Goal: Task Accomplishment & Management: Complete application form

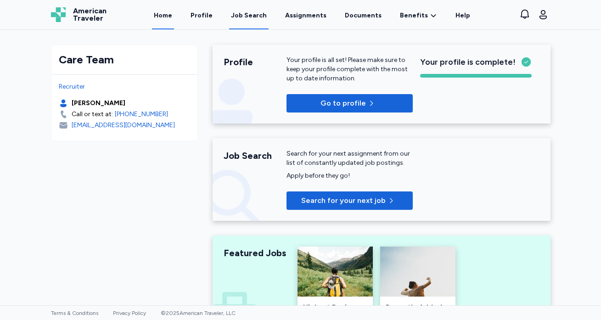
click at [244, 14] on div "Job Search" at bounding box center [249, 15] width 36 height 9
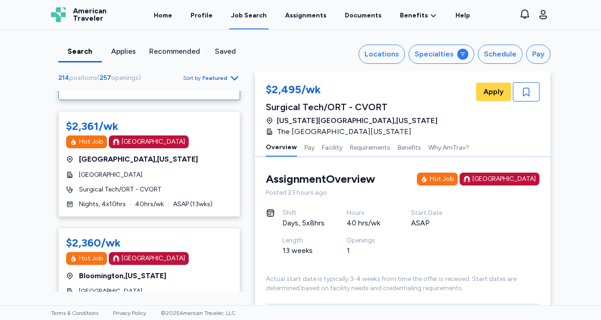
scroll to position [116, 0]
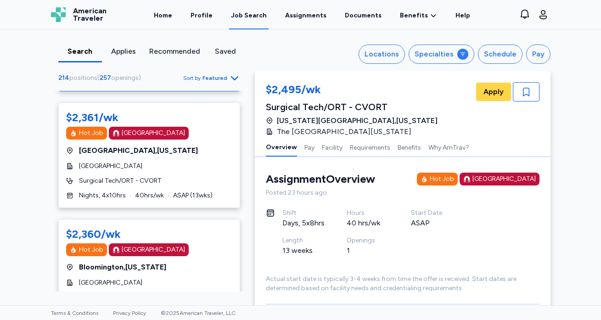
click at [251, 15] on div "Job Search" at bounding box center [249, 15] width 36 height 9
click at [393, 54] on div "Locations" at bounding box center [381, 54] width 34 height 11
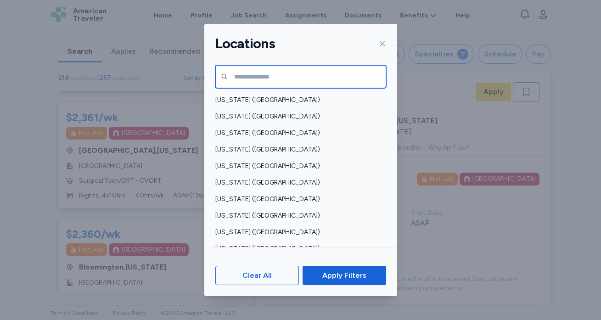
click at [327, 78] on input "text" at bounding box center [300, 76] width 171 height 23
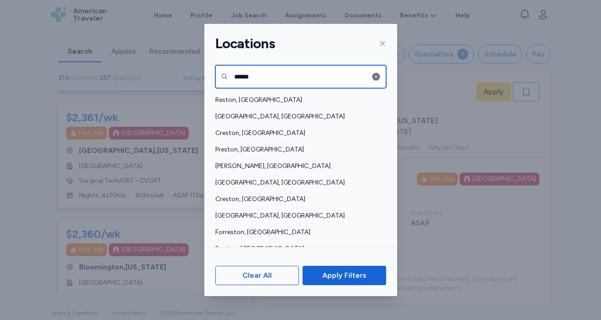
type input "******"
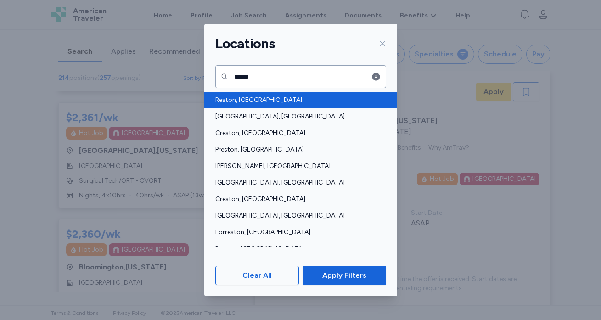
drag, startPoint x: 327, startPoint y: 78, endPoint x: 236, endPoint y: 97, distance: 93.0
click at [236, 97] on span "Reston, [GEOGRAPHIC_DATA]" at bounding box center [297, 99] width 165 height 9
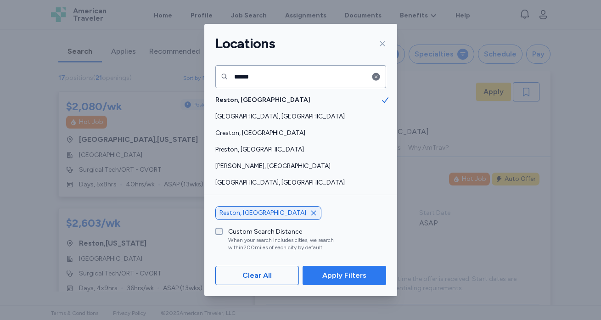
scroll to position [1, 0]
click at [336, 275] on span "Apply Filters" at bounding box center [344, 275] width 44 height 11
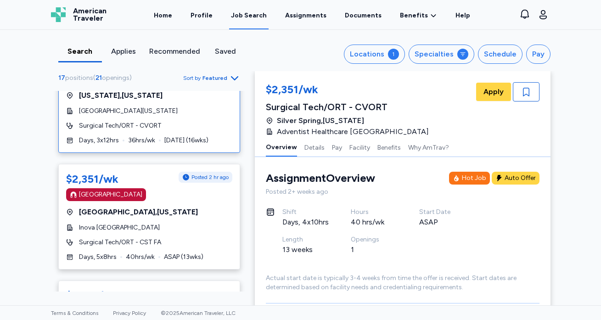
scroll to position [371, 0]
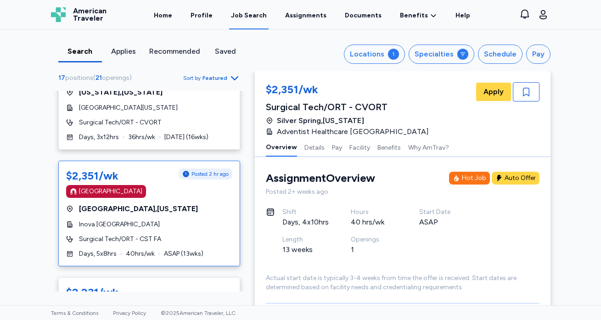
click at [174, 212] on div "$2,351/wk Posted 2 hr ago [GEOGRAPHIC_DATA] , [US_STATE][GEOGRAPHIC_DATA] Surgi…" at bounding box center [149, 214] width 182 height 106
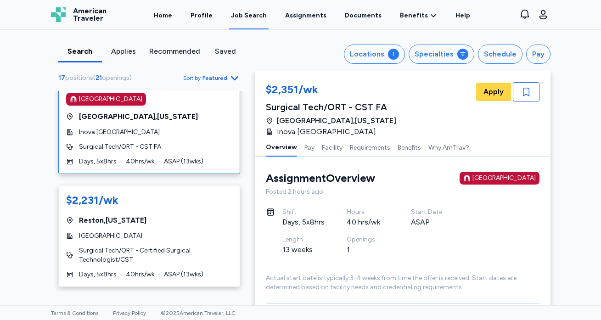
scroll to position [469, 0]
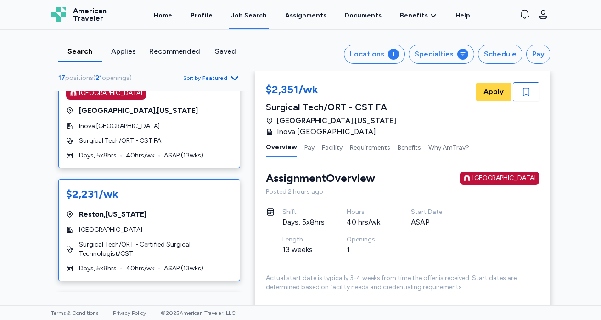
click at [202, 209] on div "Reston , [US_STATE]" at bounding box center [149, 214] width 166 height 11
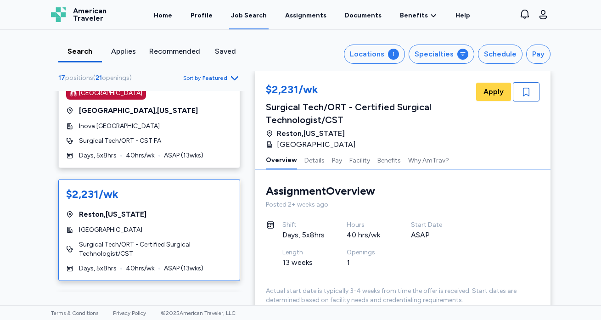
scroll to position [14, 0]
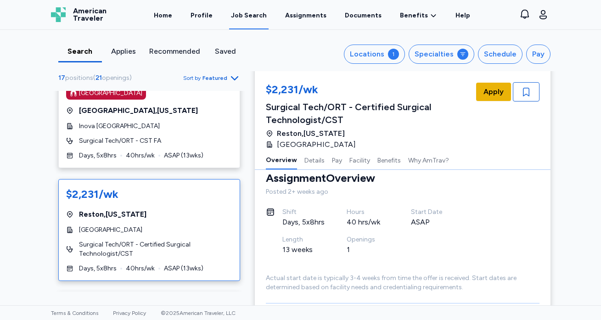
click at [497, 88] on span "Apply" at bounding box center [493, 91] width 20 height 11
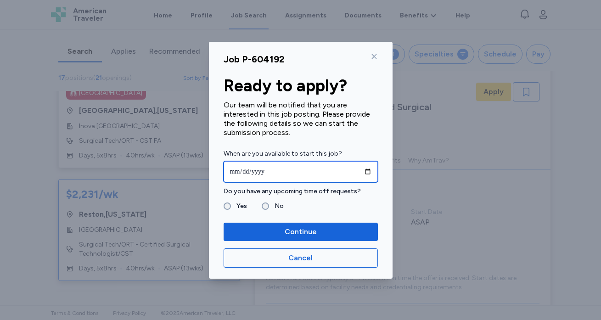
click at [276, 169] on input "date" at bounding box center [300, 171] width 154 height 21
type input "**********"
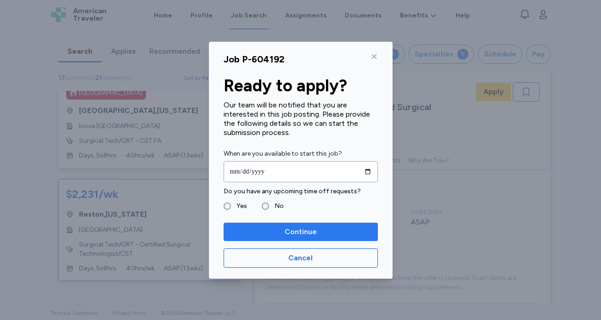
click at [299, 232] on span "Continue" at bounding box center [300, 231] width 32 height 11
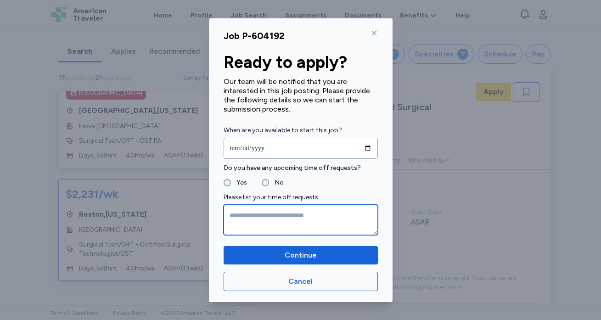
click at [262, 218] on textarea at bounding box center [300, 220] width 154 height 30
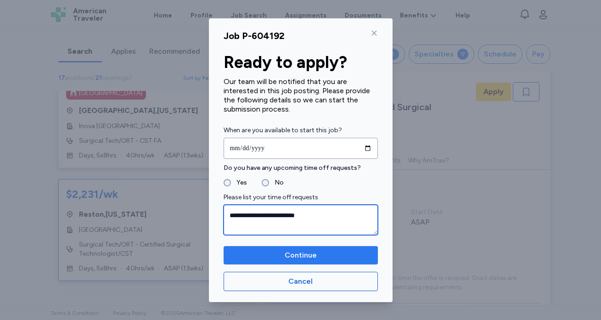
type textarea "**********"
click at [320, 252] on span "Continue" at bounding box center [300, 255] width 139 height 11
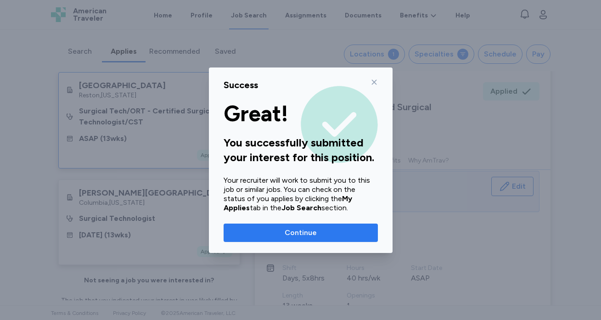
click at [330, 238] on button "Continue" at bounding box center [300, 232] width 154 height 18
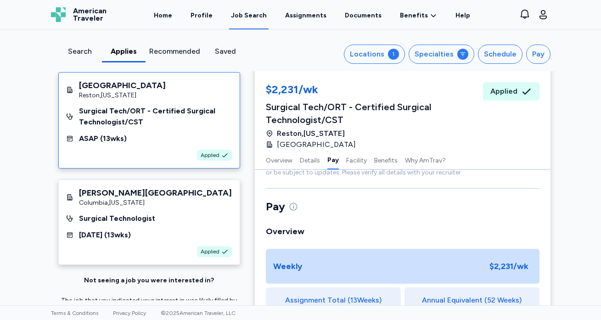
click at [80, 49] on div "Search" at bounding box center [80, 51] width 36 height 11
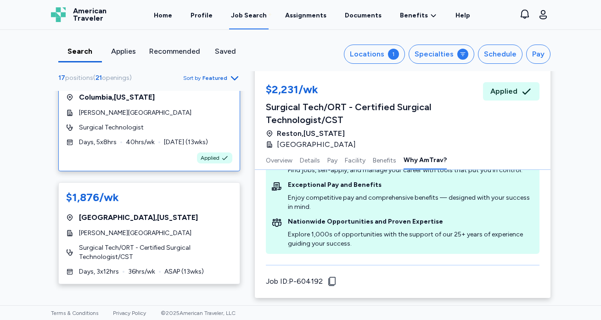
scroll to position [717, 0]
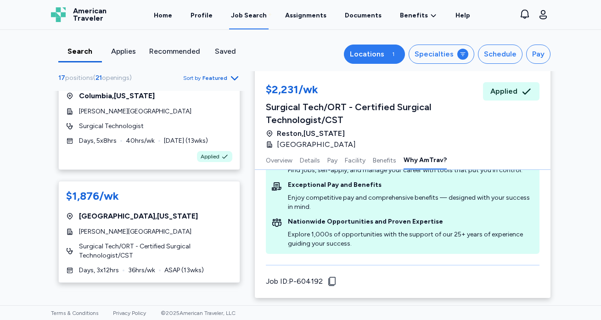
click at [375, 55] on div "Locations" at bounding box center [367, 54] width 34 height 11
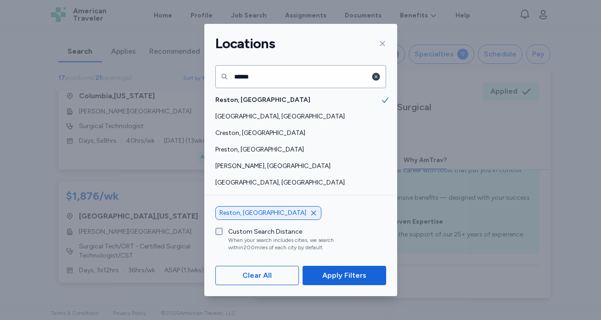
click at [378, 76] on icon "button" at bounding box center [376, 76] width 8 height 8
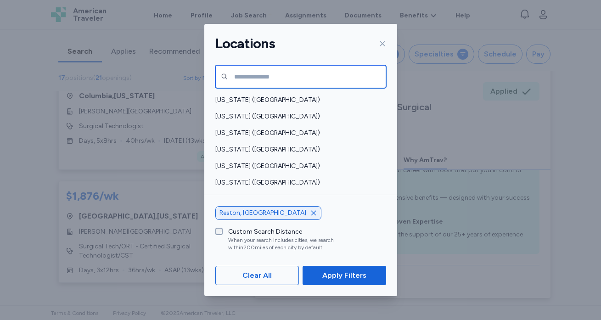
click at [280, 74] on input "text" at bounding box center [300, 76] width 171 height 23
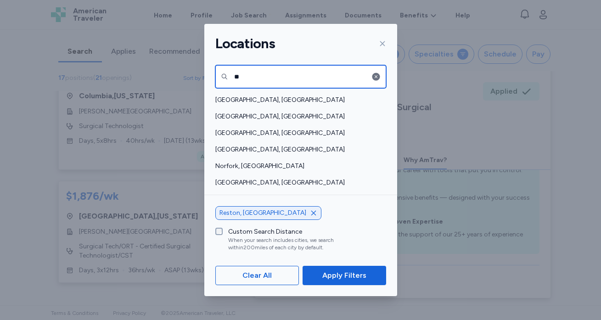
type input "*"
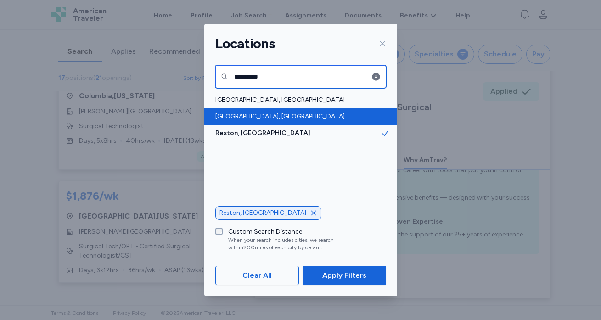
type input "**********"
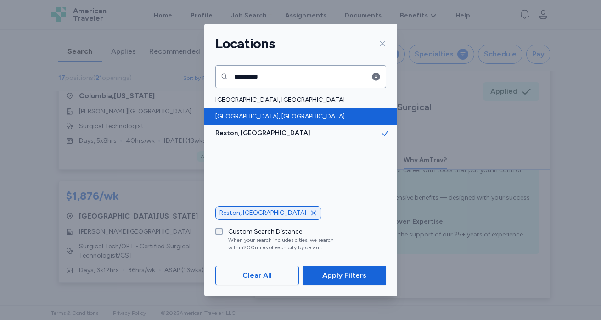
click at [254, 113] on span "[GEOGRAPHIC_DATA], [GEOGRAPHIC_DATA]" at bounding box center [297, 116] width 165 height 9
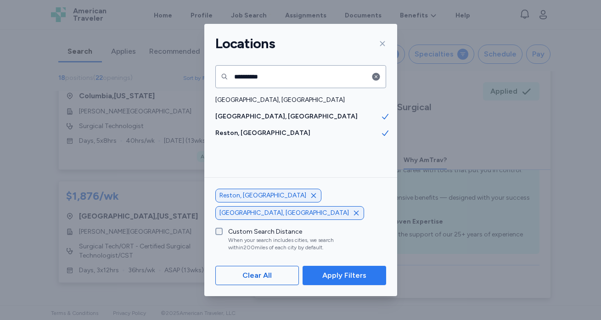
click at [337, 276] on span "Apply Filters" at bounding box center [344, 275] width 44 height 11
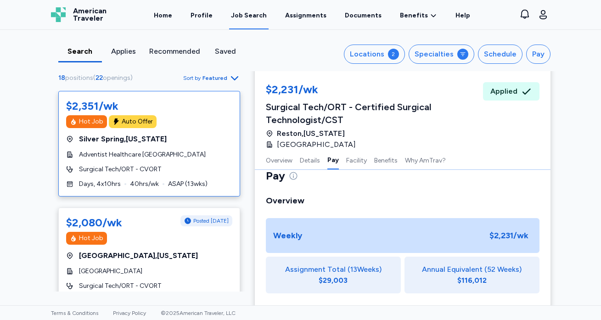
scroll to position [454, 0]
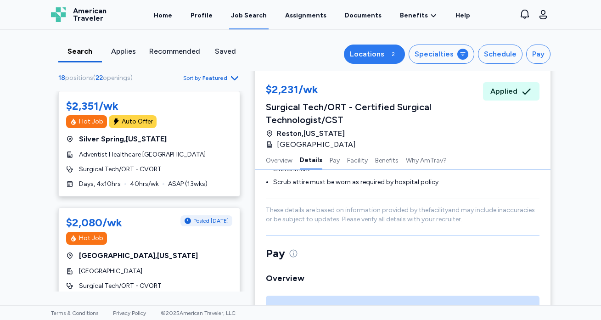
click at [392, 55] on div "2" at bounding box center [393, 54] width 11 height 11
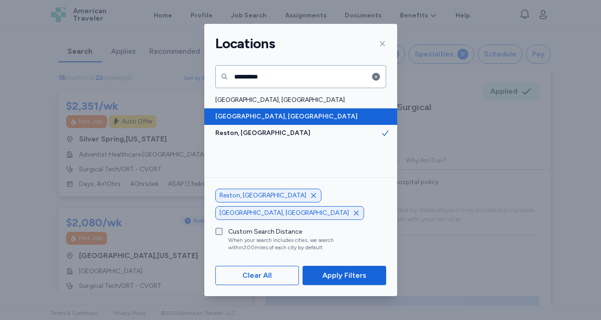
click at [261, 117] on span "[GEOGRAPHIC_DATA], [GEOGRAPHIC_DATA]" at bounding box center [297, 116] width 165 height 9
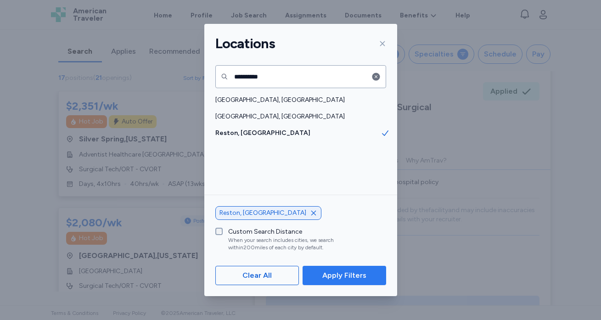
click at [353, 272] on span "Apply Filters" at bounding box center [344, 275] width 44 height 11
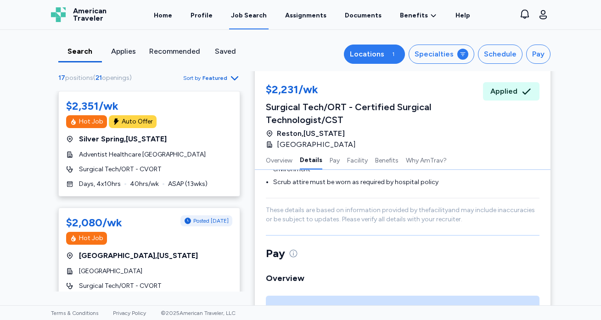
click at [383, 57] on div "Locations" at bounding box center [367, 54] width 34 height 11
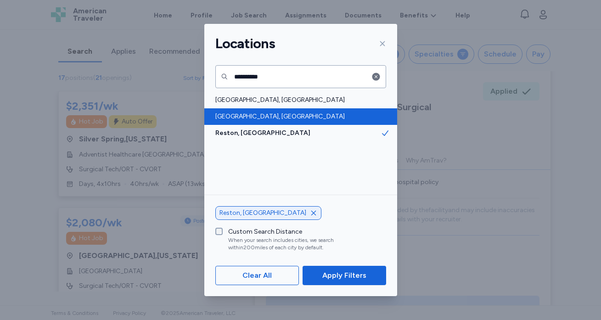
click at [274, 120] on span "[GEOGRAPHIC_DATA], [GEOGRAPHIC_DATA]" at bounding box center [297, 116] width 165 height 9
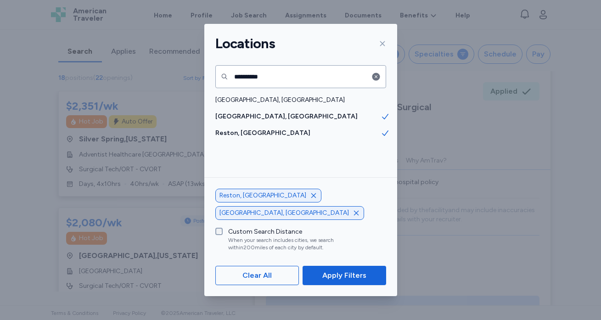
click at [311, 198] on icon "button" at bounding box center [313, 195] width 5 height 5
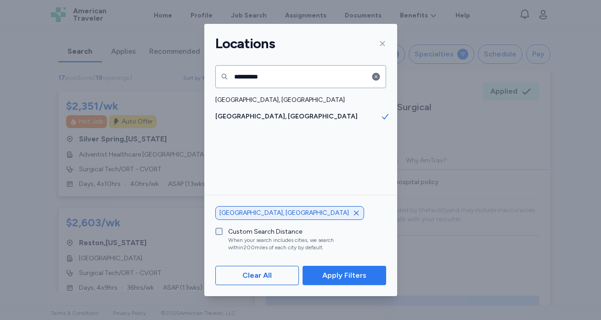
click at [333, 278] on span "Apply Filters" at bounding box center [344, 275] width 44 height 11
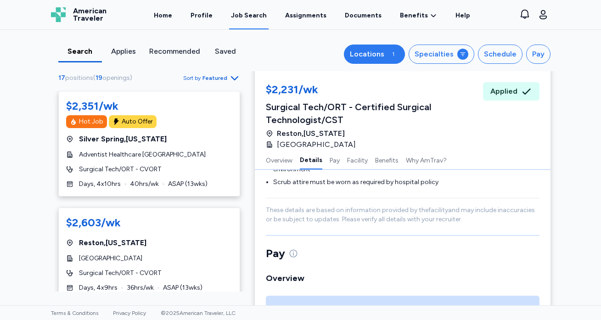
click at [381, 58] on div "Locations" at bounding box center [367, 54] width 34 height 11
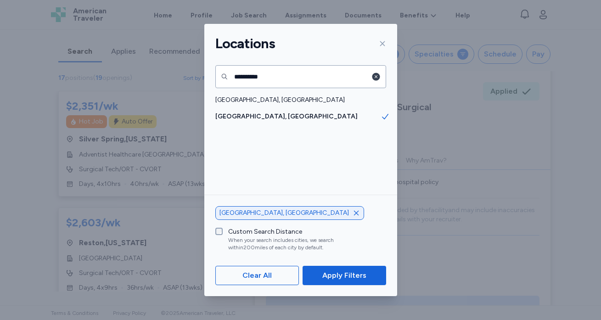
click at [373, 77] on icon "button" at bounding box center [376, 76] width 8 height 8
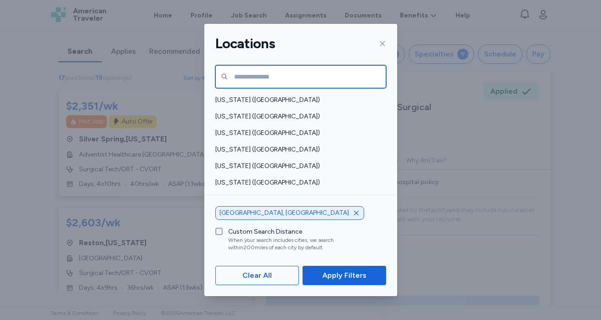
click at [301, 77] on input "text" at bounding box center [300, 76] width 171 height 23
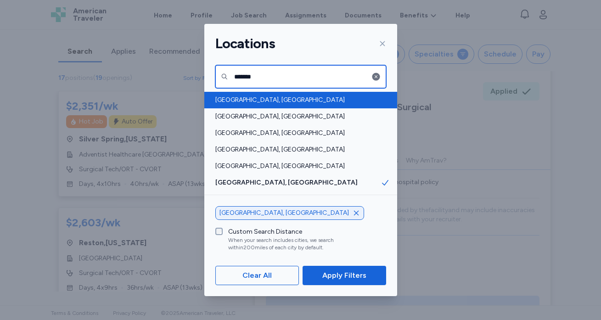
type input "*******"
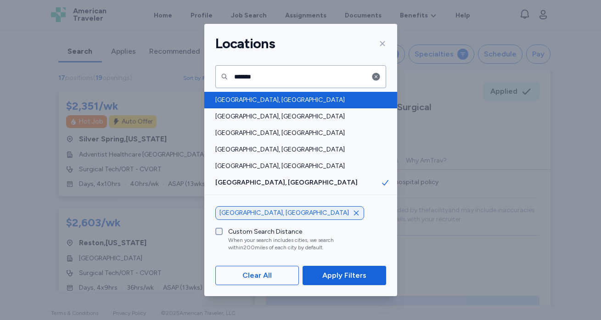
click at [241, 100] on span "[GEOGRAPHIC_DATA], [GEOGRAPHIC_DATA]" at bounding box center [297, 99] width 165 height 9
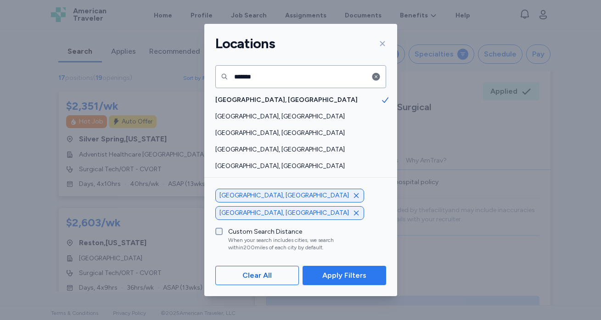
click at [347, 274] on span "Apply Filters" at bounding box center [344, 275] width 44 height 11
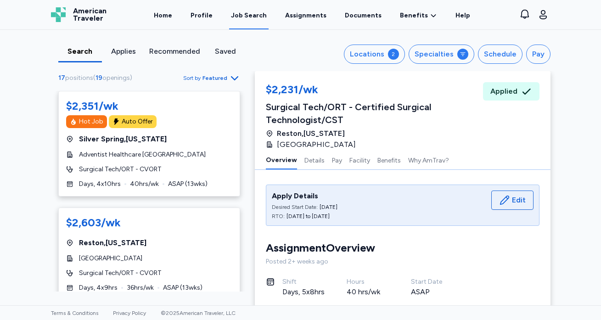
click at [257, 13] on div "Job Search" at bounding box center [249, 15] width 36 height 9
click at [256, 18] on div "Job Search" at bounding box center [249, 15] width 36 height 9
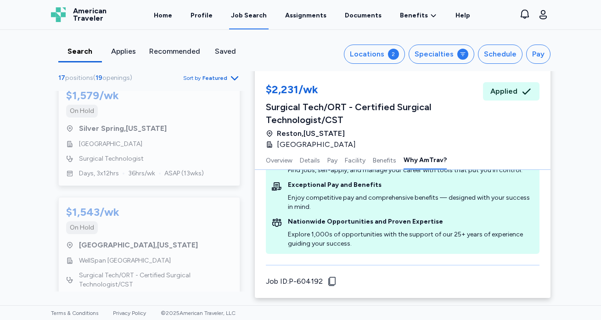
scroll to position [1379, 0]
click at [173, 15] on link "Home" at bounding box center [163, 15] width 22 height 28
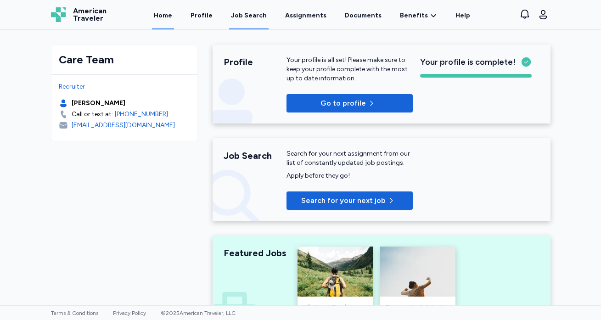
click at [262, 15] on div "Job Search" at bounding box center [249, 15] width 36 height 9
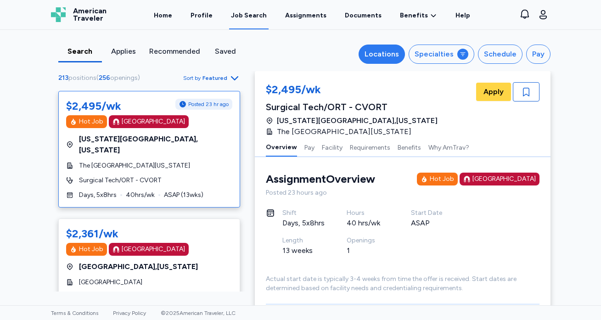
click at [390, 56] on div "Locations" at bounding box center [381, 54] width 34 height 11
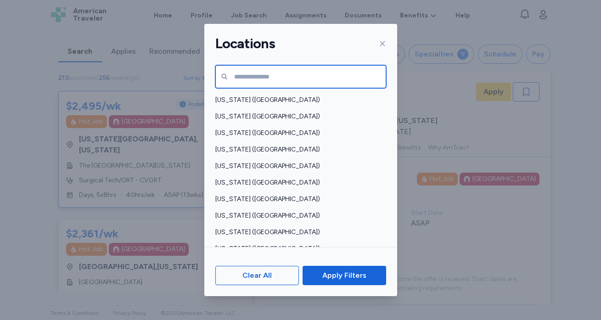
click at [256, 76] on input "text" at bounding box center [300, 76] width 171 height 23
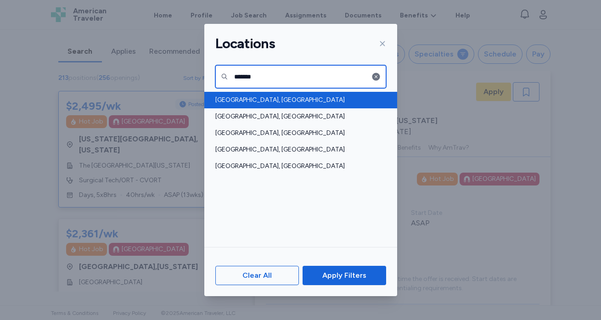
type input "*******"
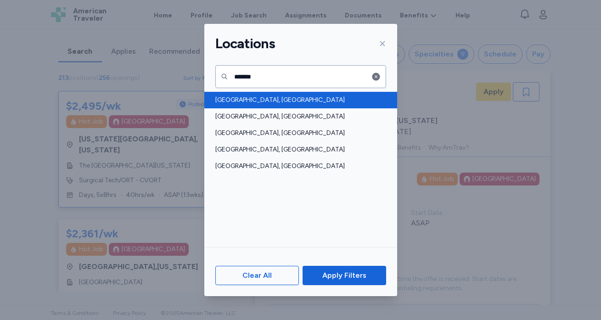
click at [240, 99] on span "[GEOGRAPHIC_DATA], [GEOGRAPHIC_DATA]" at bounding box center [297, 99] width 165 height 9
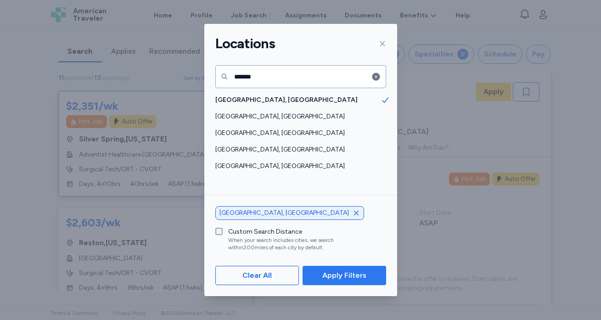
scroll to position [1, 0]
click at [354, 278] on span "Apply Filters" at bounding box center [344, 275] width 44 height 11
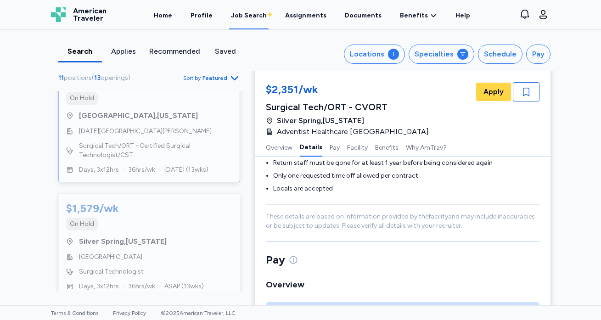
scroll to position [495, 0]
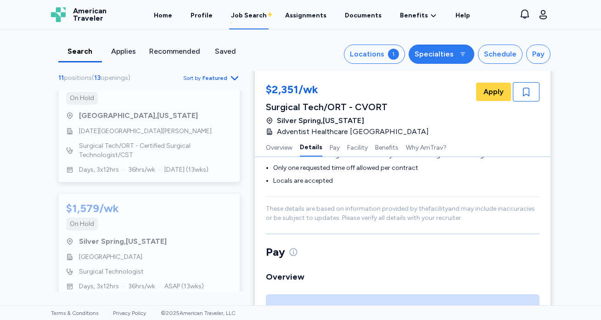
click at [463, 59] on div "button" at bounding box center [462, 54] width 11 height 11
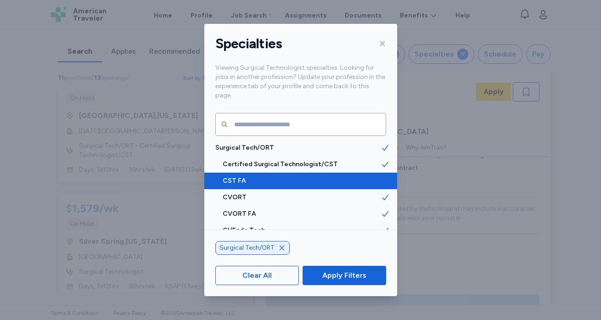
click at [387, 176] on icon at bounding box center [384, 180] width 9 height 9
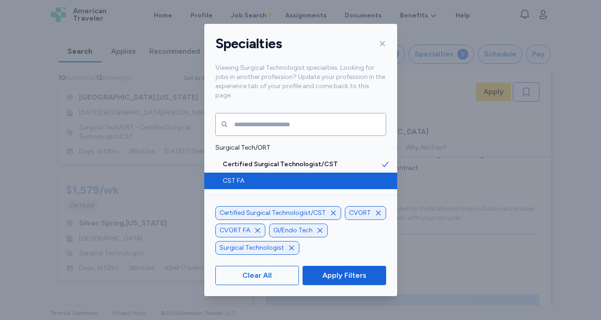
scroll to position [961, 0]
click at [378, 213] on icon "button" at bounding box center [377, 212] width 7 height 7
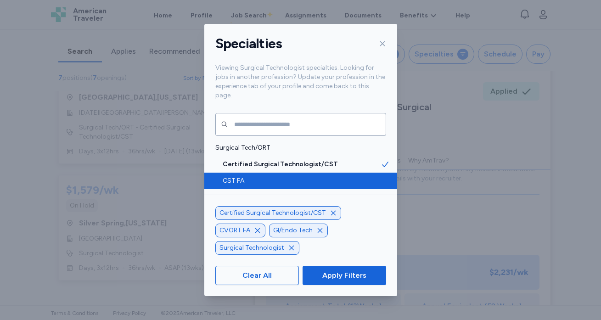
scroll to position [14, 0]
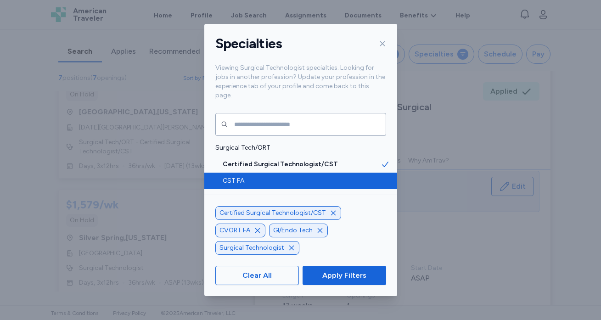
click at [260, 229] on icon "button" at bounding box center [257, 230] width 7 height 7
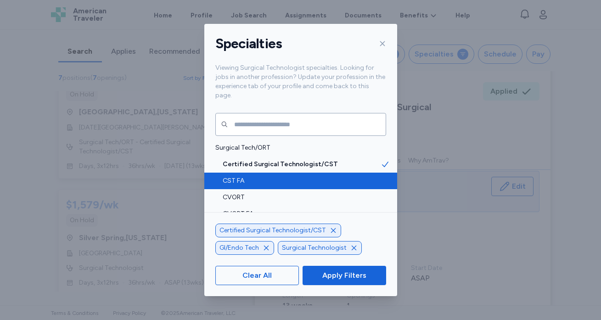
click at [264, 248] on icon "button" at bounding box center [265, 247] width 7 height 7
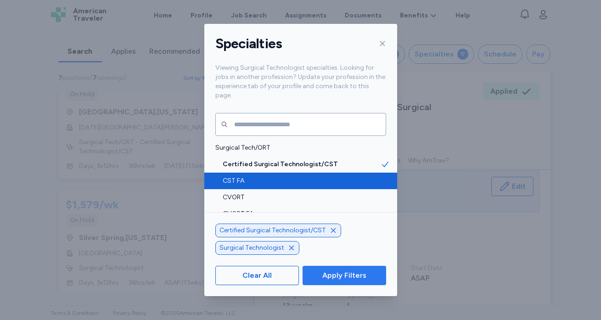
click at [334, 276] on span "Apply Filters" at bounding box center [344, 275] width 44 height 11
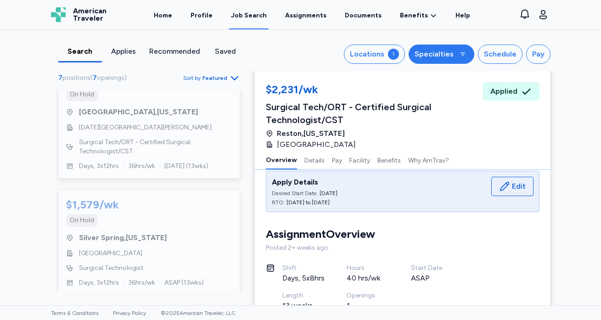
click at [452, 52] on div "Specialties" at bounding box center [433, 54] width 39 height 11
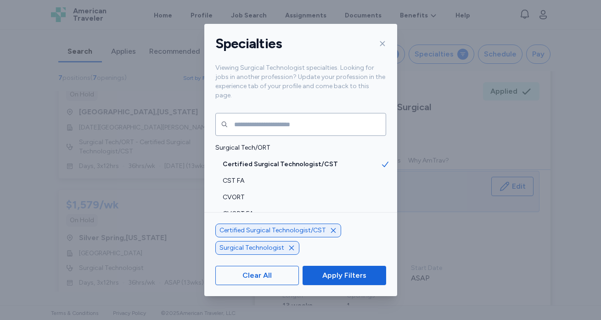
click at [384, 41] on icon at bounding box center [382, 43] width 7 height 7
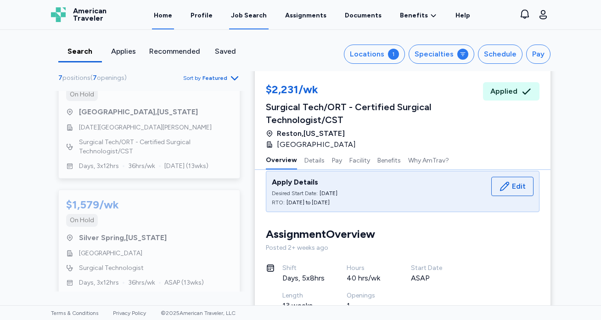
click at [172, 12] on link "Home" at bounding box center [163, 15] width 22 height 28
